Goal: Transaction & Acquisition: Subscribe to service/newsletter

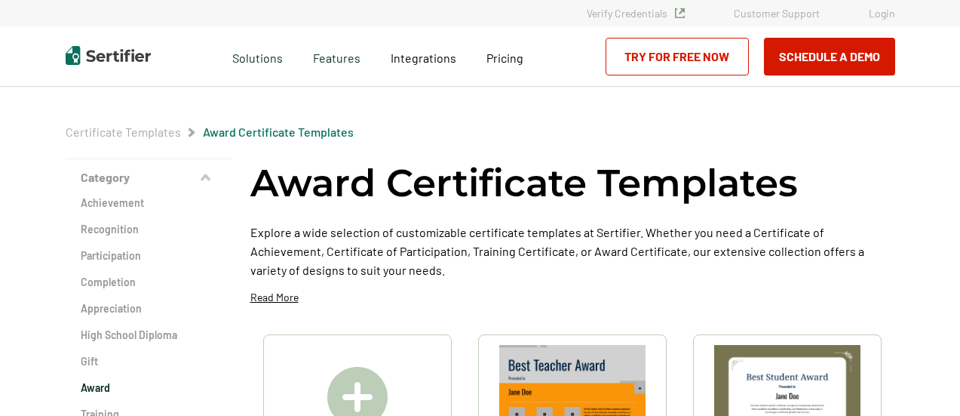
scroll to position [14, 0]
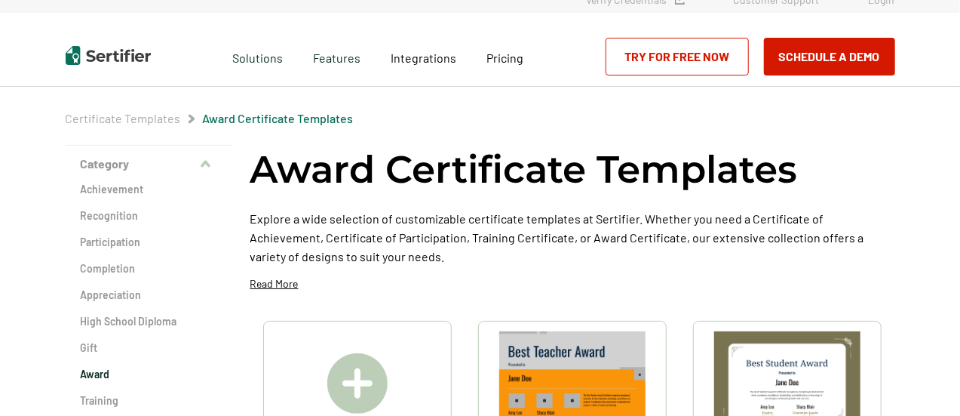
click at [953, 86] on html "Verify Credentials Customer Support Login Request A Demo Let us present you the…" at bounding box center [480, 194] width 960 height 416
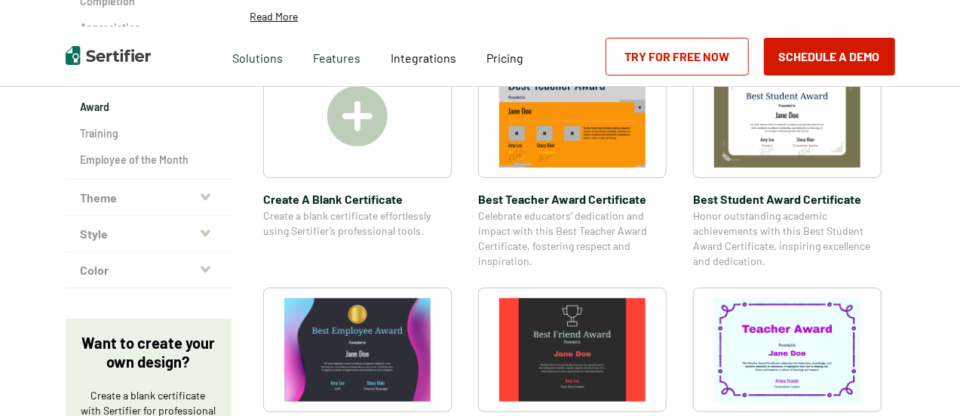
scroll to position [278, 0]
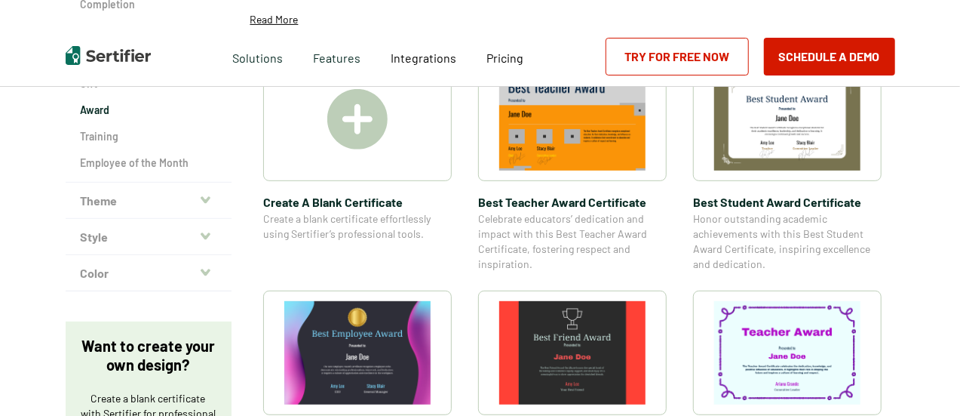
click at [374, 127] on img at bounding box center [357, 119] width 60 height 60
click at [347, 115] on img at bounding box center [357, 119] width 60 height 60
drag, startPoint x: 678, startPoint y: 55, endPoint x: 682, endPoint y: 77, distance: 22.2
click at [678, 56] on link "Try for Free Now" at bounding box center [677, 57] width 143 height 38
